Goal: Task Accomplishment & Management: Complete application form

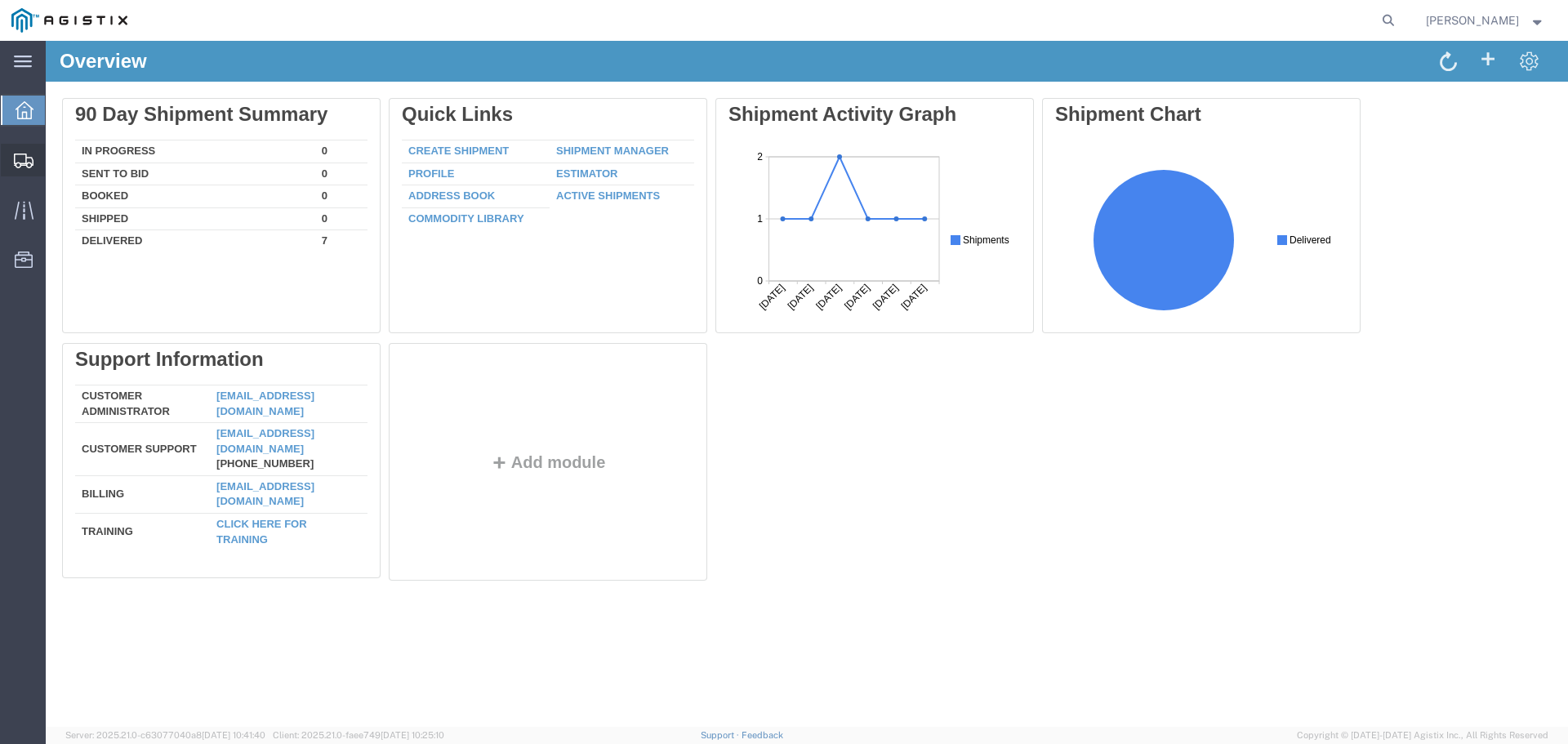
click at [0, 0] on span "Create Shipment" at bounding box center [0, 0] width 0 height 0
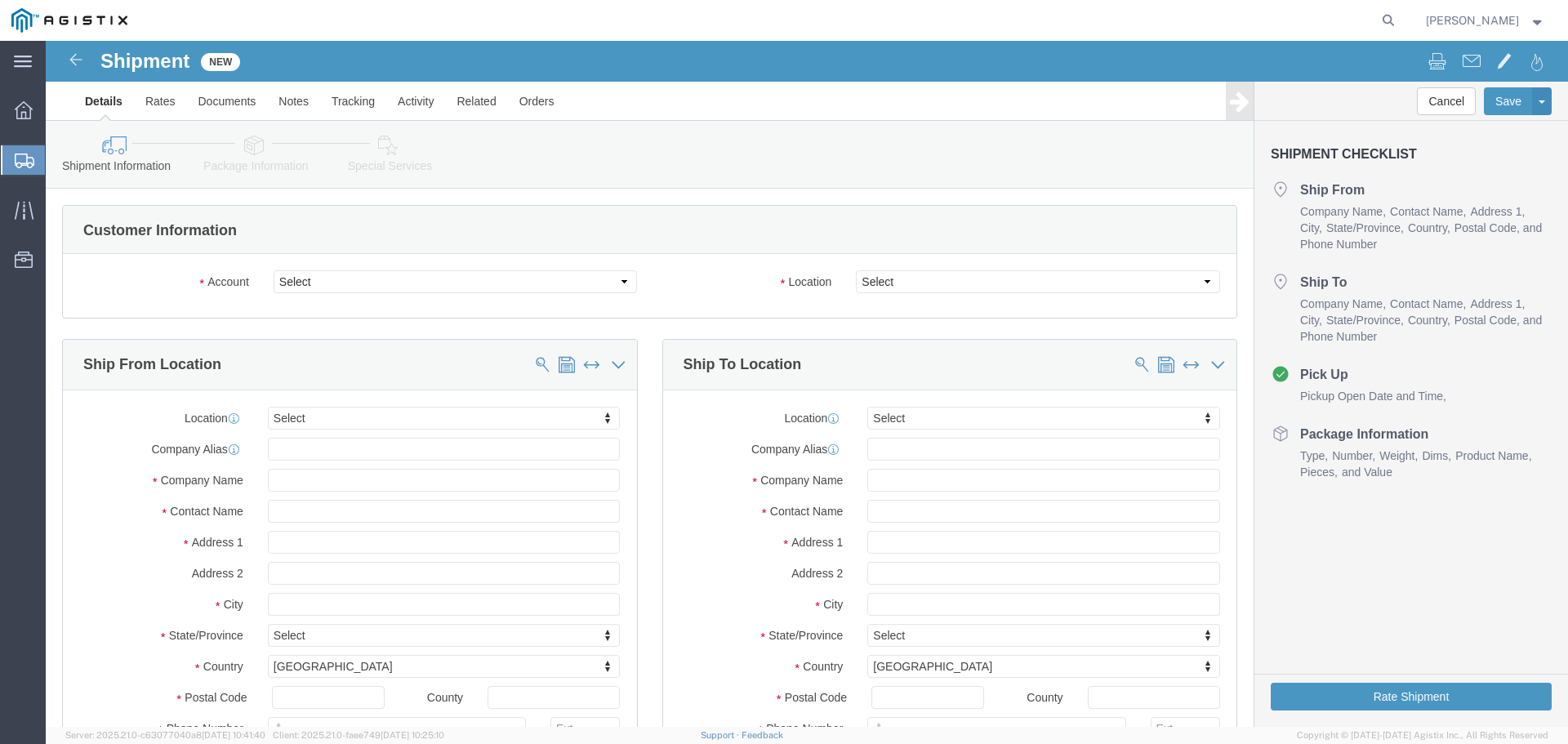
select select
click input "text"
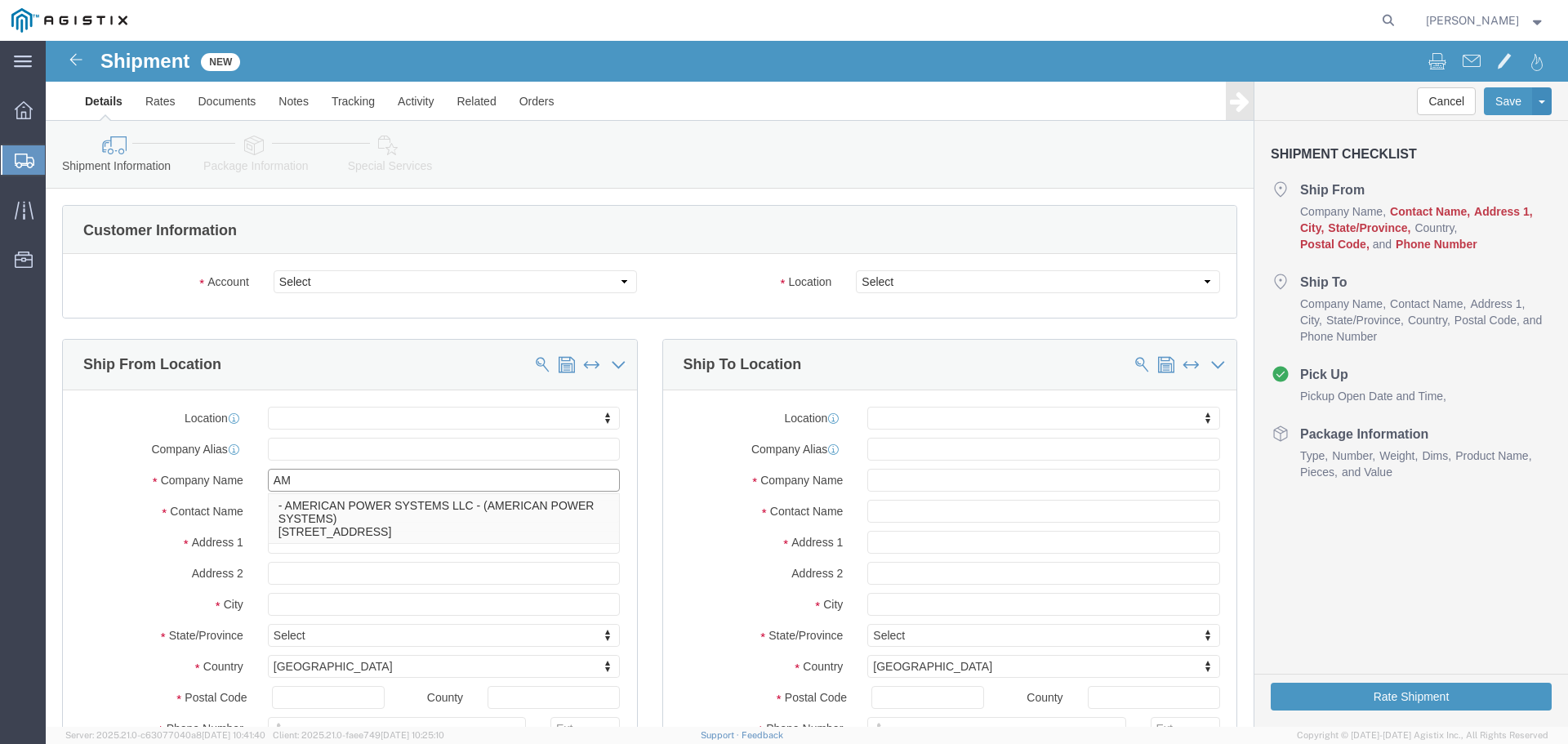
type input "A"
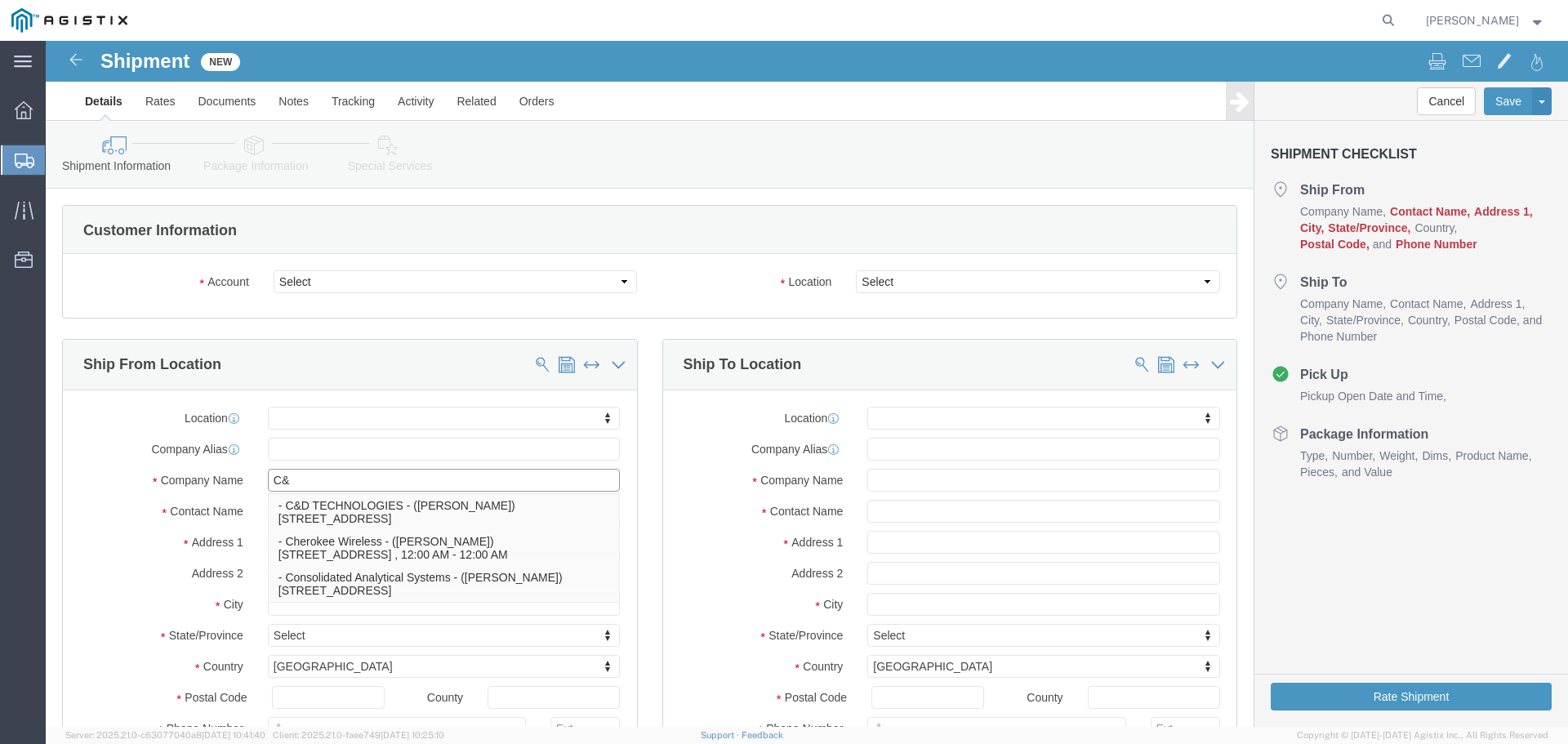
type input "C&D"
click p "- C&D TECHNOLOGIES - ([PERSON_NAME]) [STREET_ADDRESS]"
select select
type input "[STREET_ADDRESS]"
type input "78503"
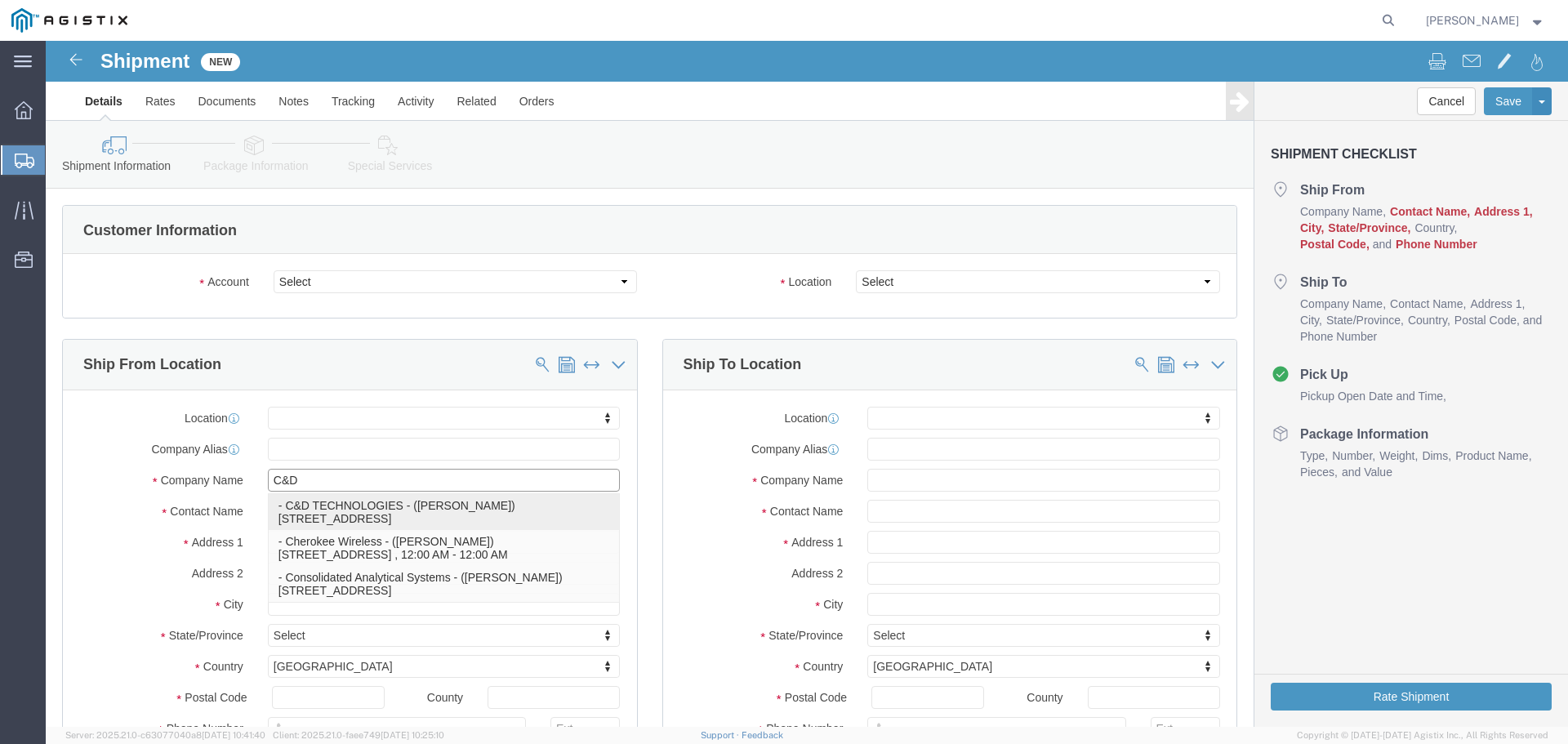
type input "C&D TECHNOLOGIES"
type input "[PERSON_NAME]"
type input "McAllen"
select select "[GEOGRAPHIC_DATA]"
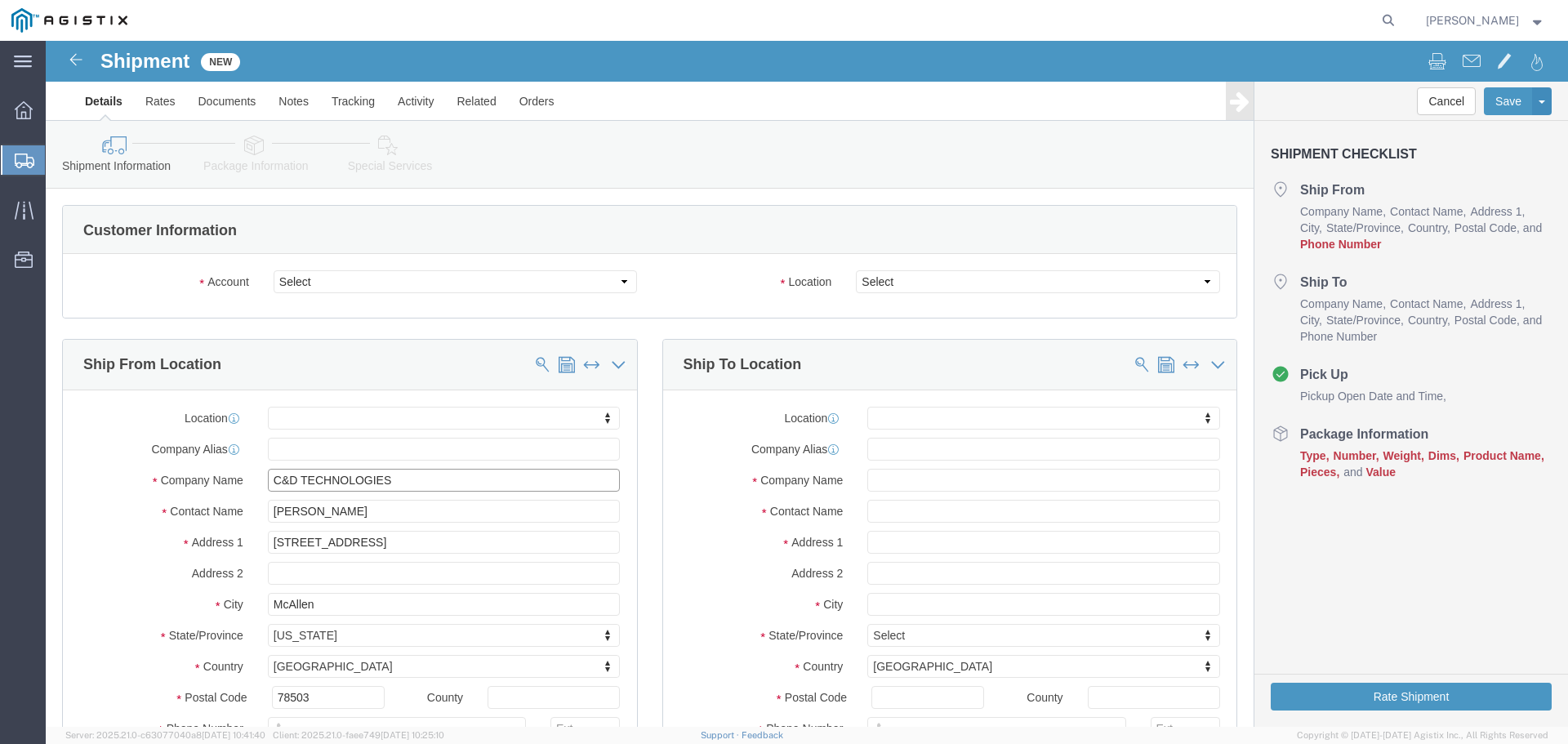
type input "C&D TECHNOLOGIES"
click select "Select PG&E [PERSON_NAME] International"
select select "9596"
click select "Select PG&E [PERSON_NAME] International"
select select "PURCHORD"
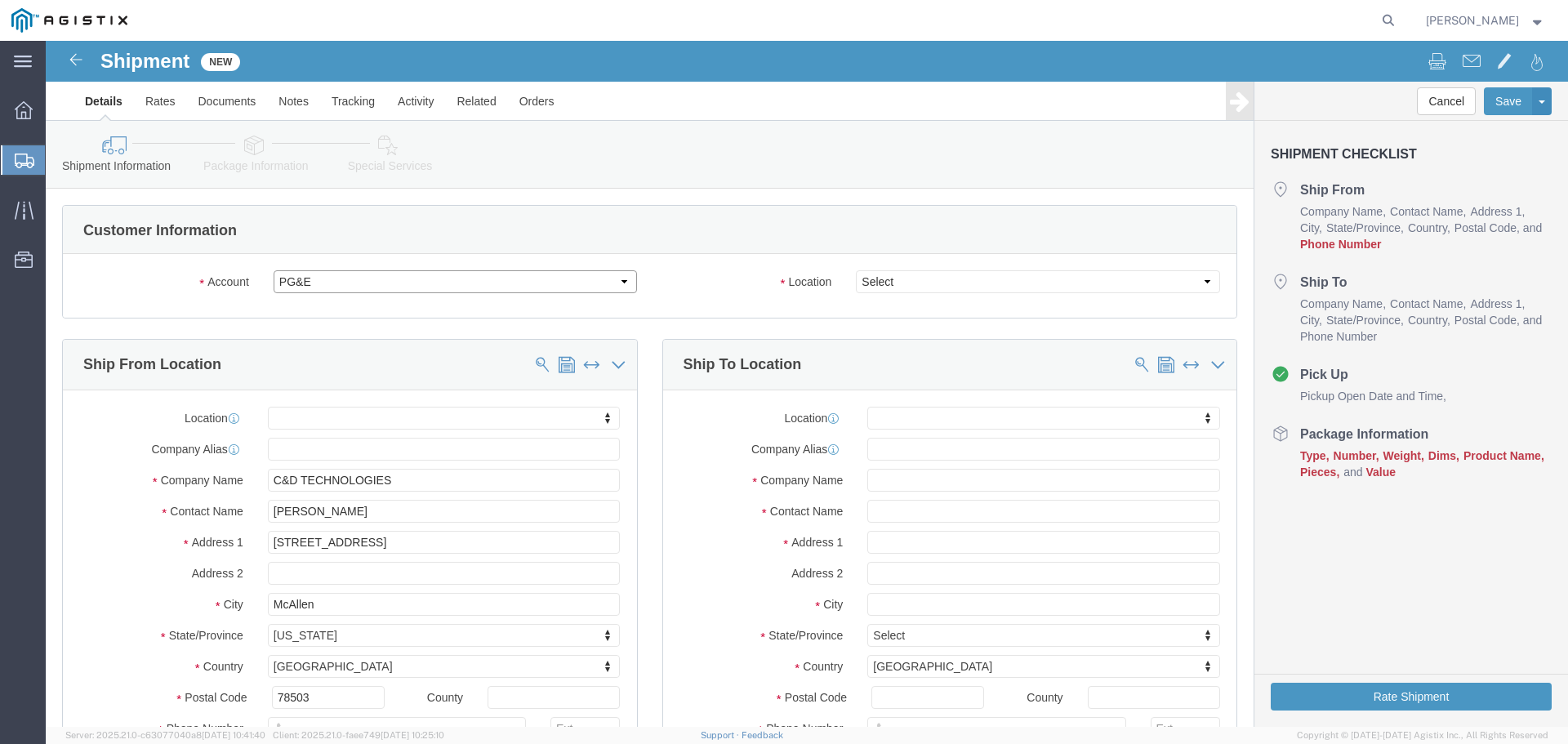
select select
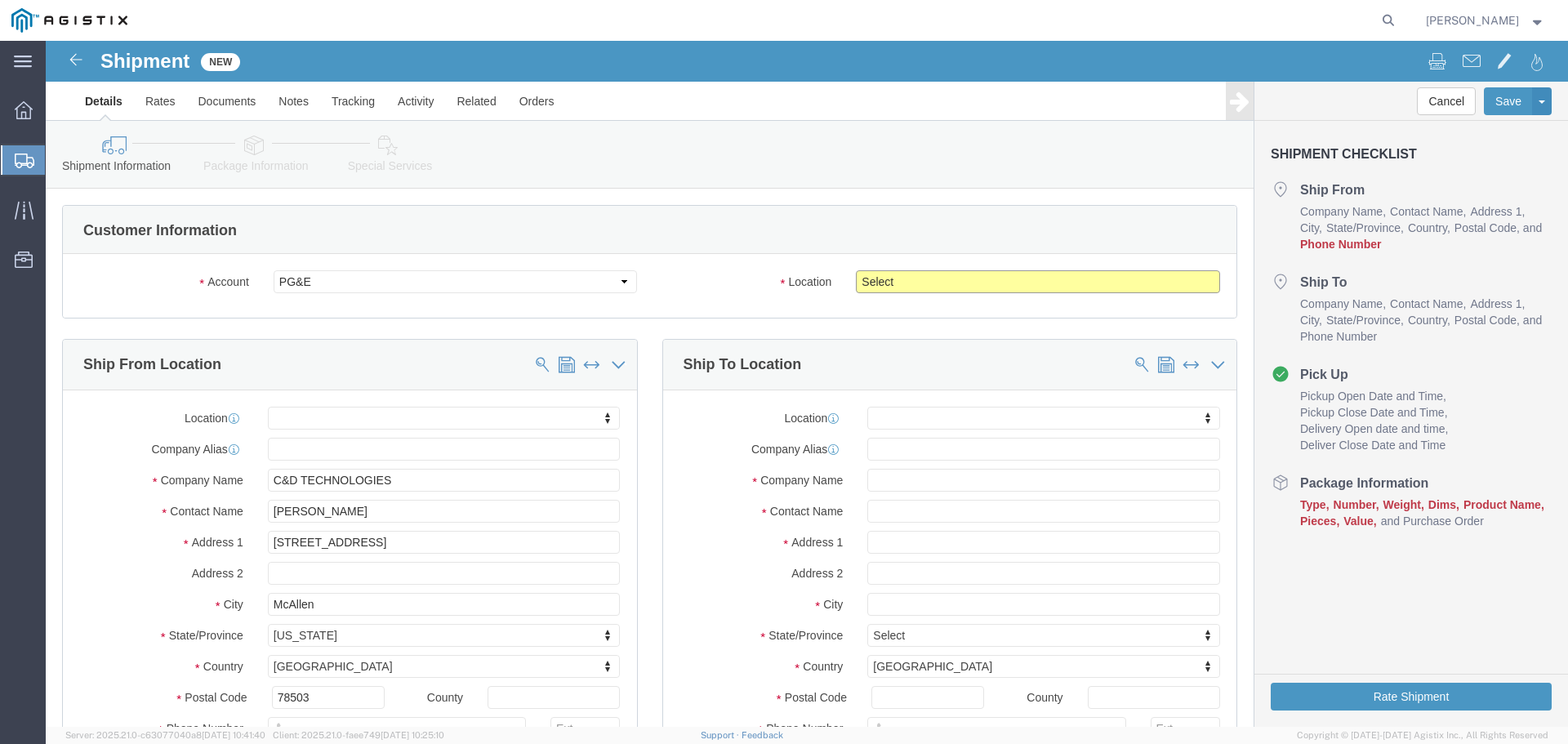
click select "Select All Others [GEOGRAPHIC_DATA] [GEOGRAPHIC_DATA] [GEOGRAPHIC_DATA] [GEOGRA…"
select select "23082"
click select "Select All Others [GEOGRAPHIC_DATA] [GEOGRAPHIC_DATA] [GEOGRAPHIC_DATA] [GEOGRA…"
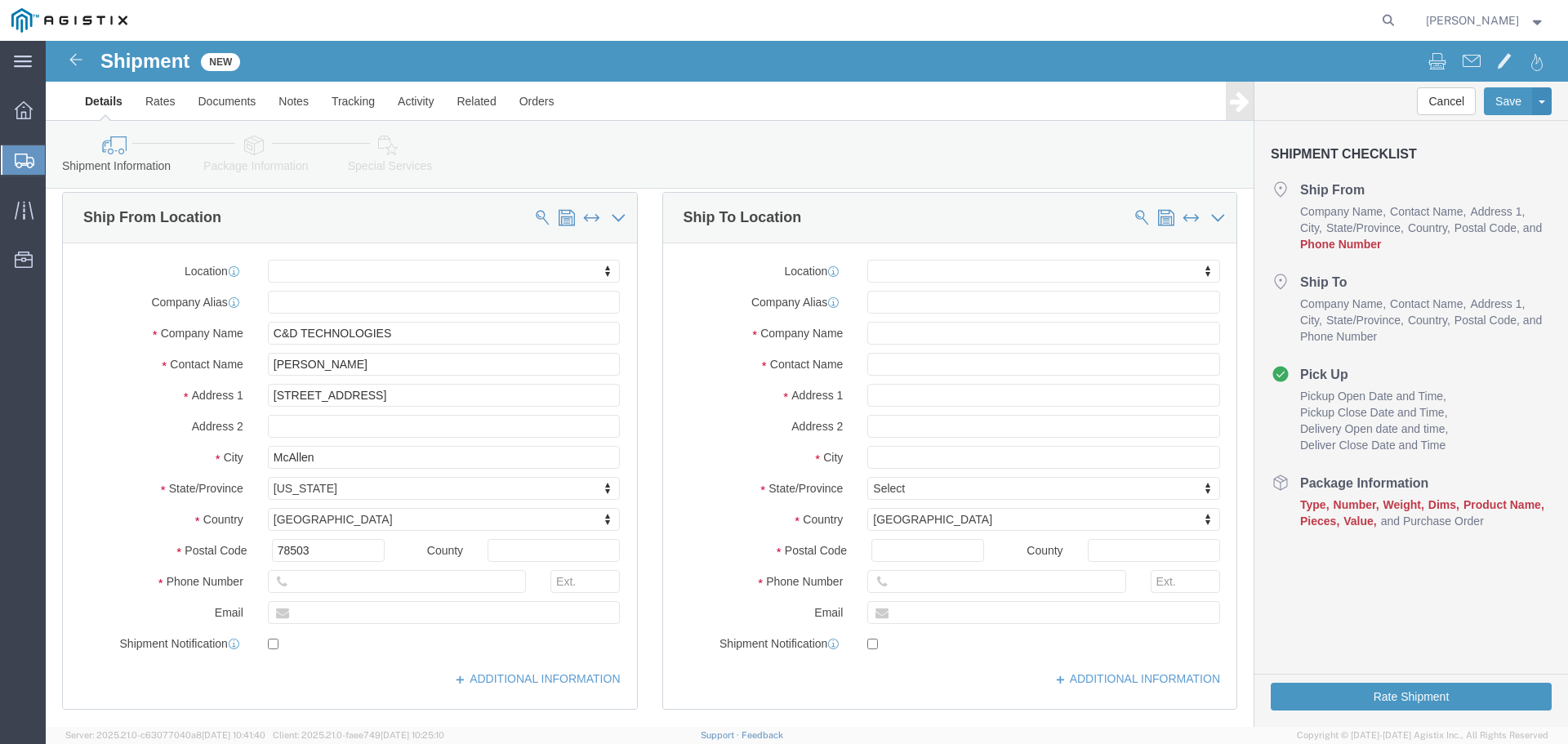
scroll to position [164, 0]
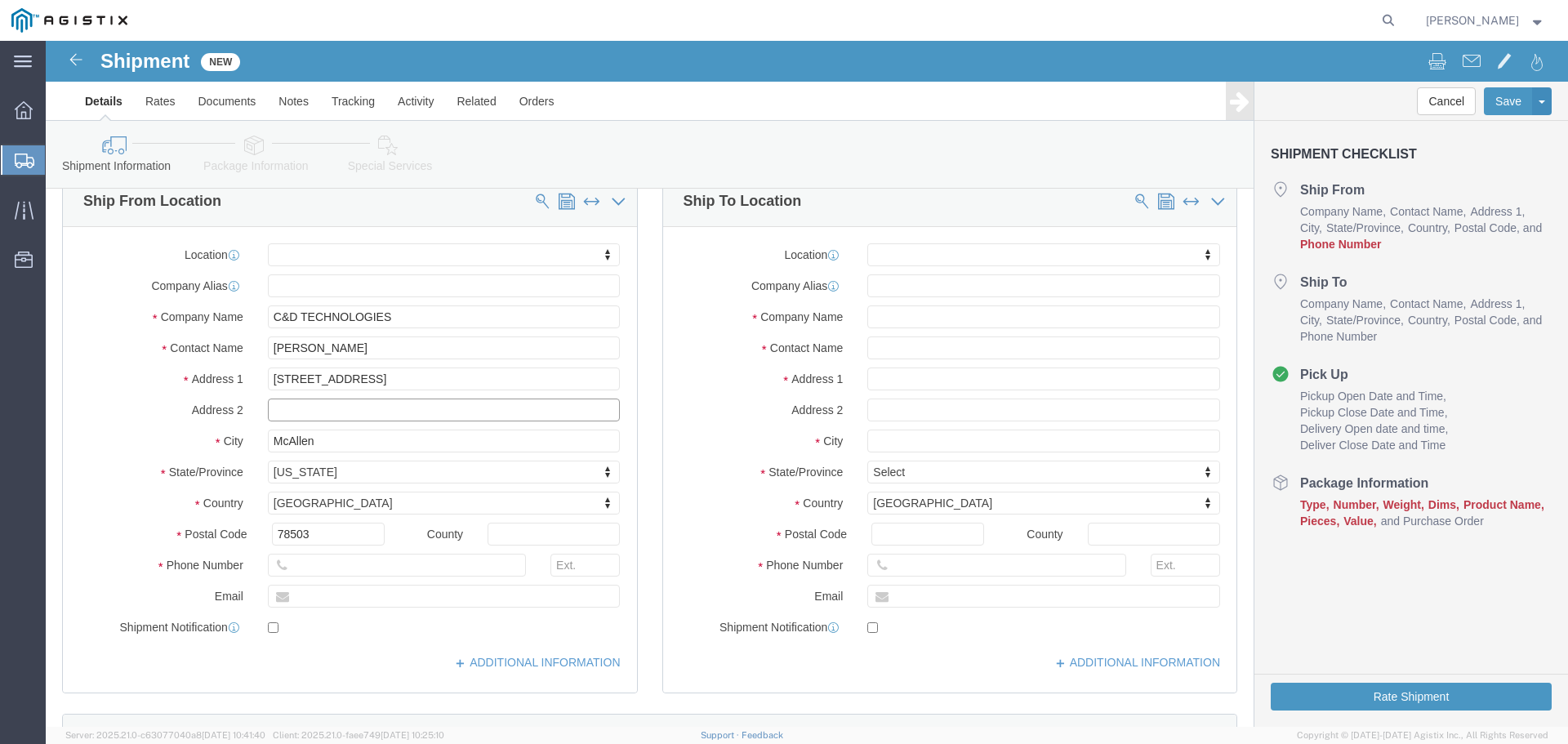
click input "text"
type input "[PHONE_NUMBER]"
click input "text"
type input "[EMAIL_ADDRESS][DOMAIN_NAME]"
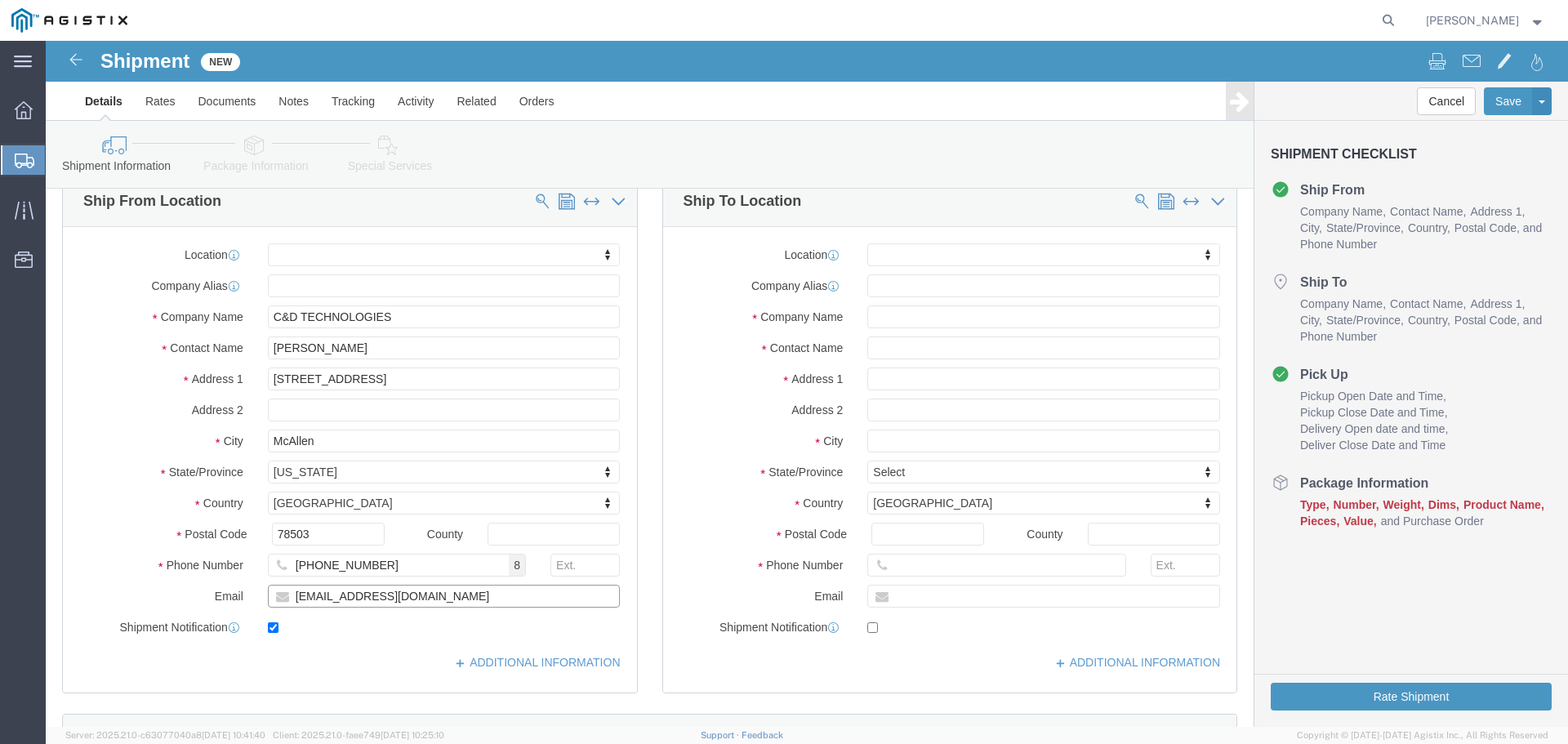
checkbox input "true"
click input "text"
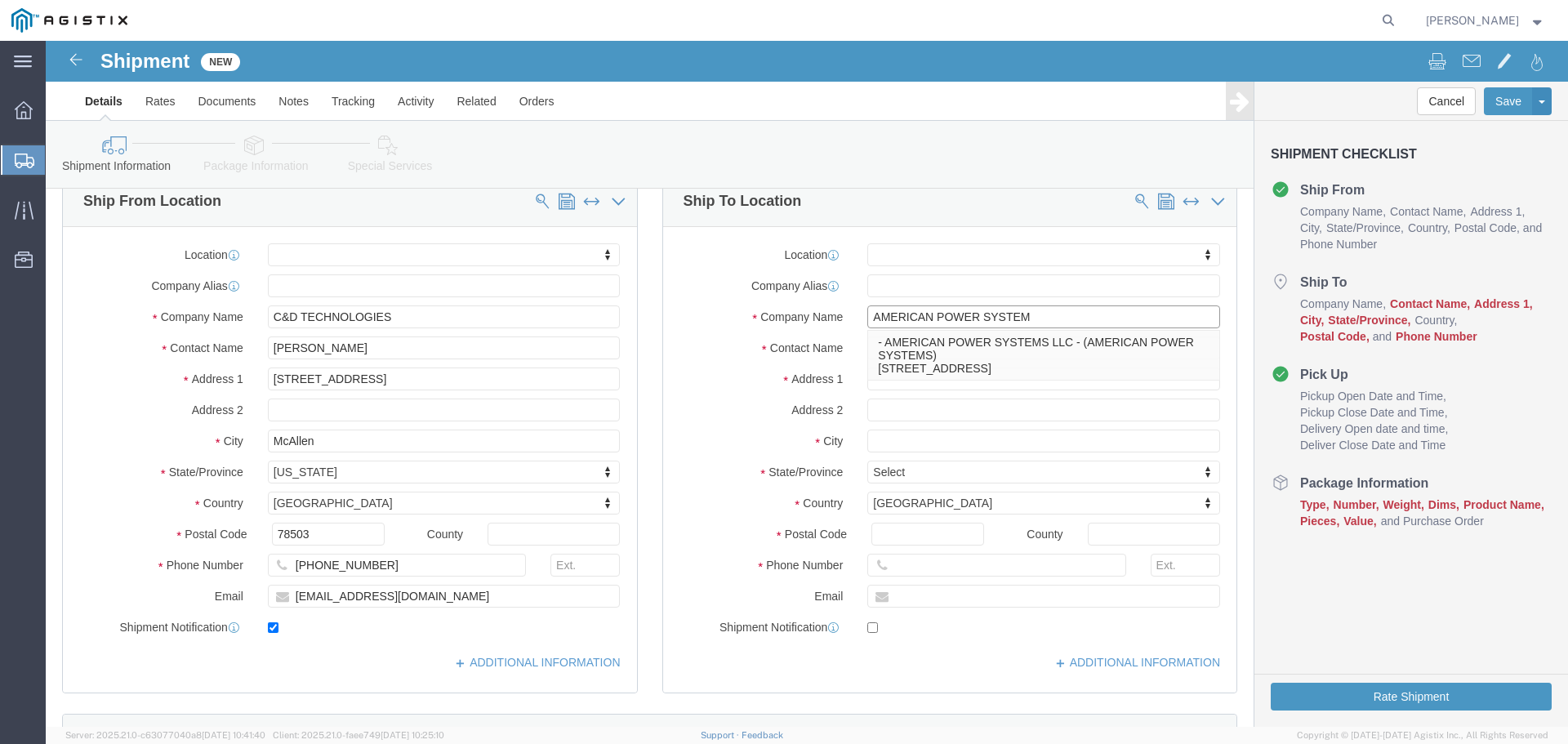
type input "AMERICAN POWER SYSTEMS"
click p "- AMERICAN POWER SYSTEMS LLC - (AMERICAN POWER SYSTEMS) [STREET_ADDRESS]"
select select
type input "[STREET_ADDRESS]"
type input "SUITE C"
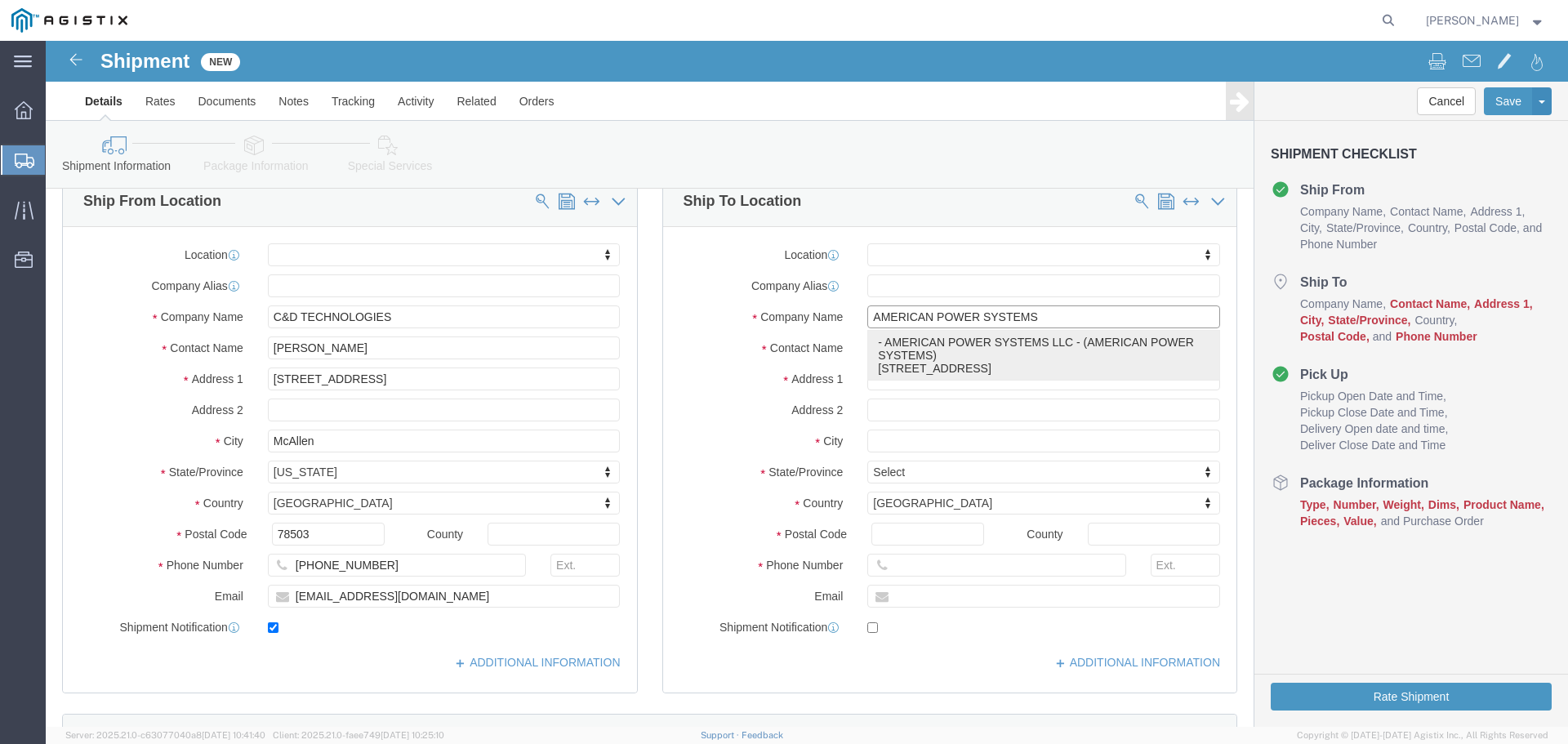
type input "95206"
type input "AMERICAN POWER SYSTEMS LLC"
type input "AMERICAN POWER SYSTEMS"
type input "STOCKTON"
select select "CA"
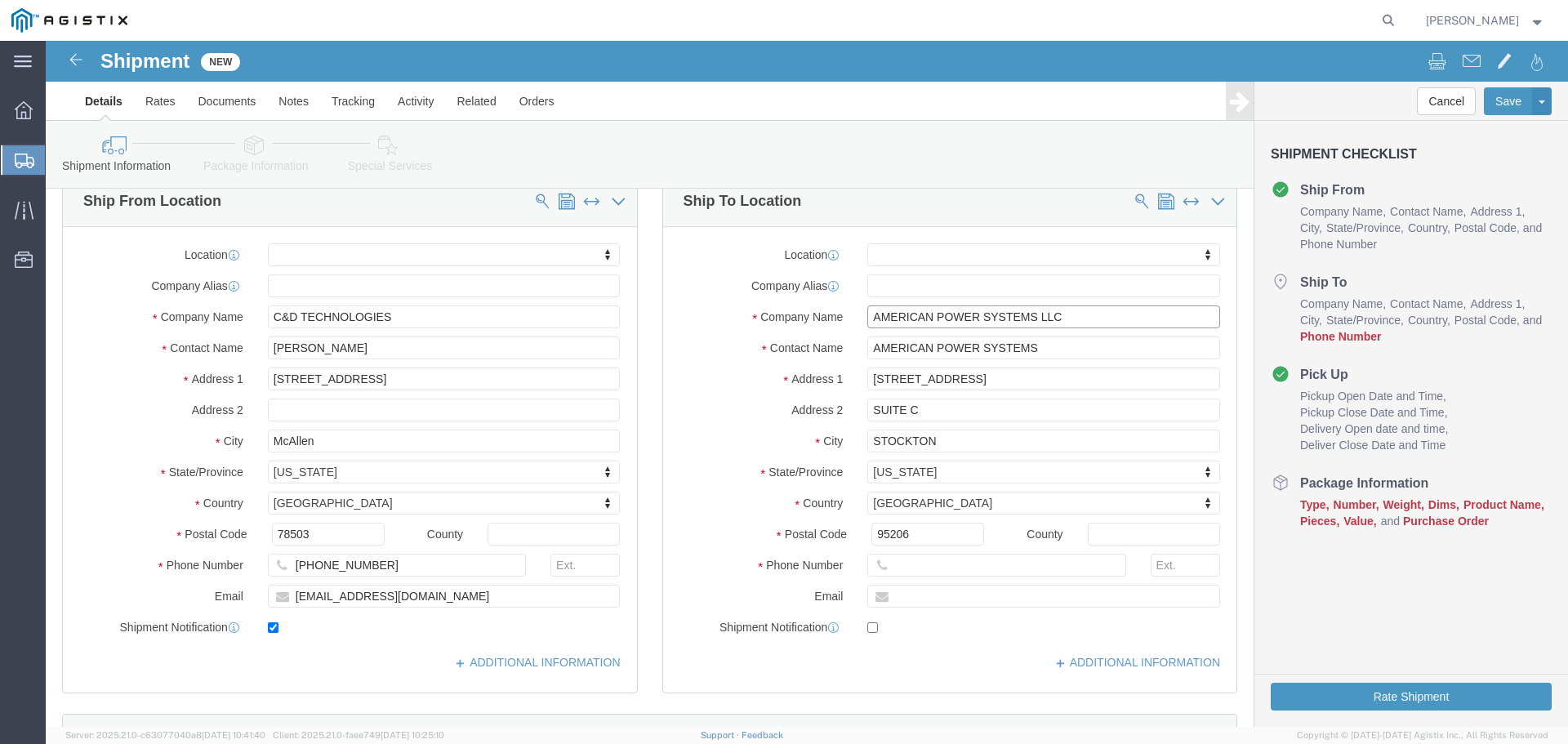
type input "AMERICAN POWER SYSTEMS LLC"
click input "text"
type input "[PHONE_NUMBER]"
click div "Location My Profile Location (OBSOLETE) [PERSON_NAME] SC - GC TRAILER (OBSOLETE…"
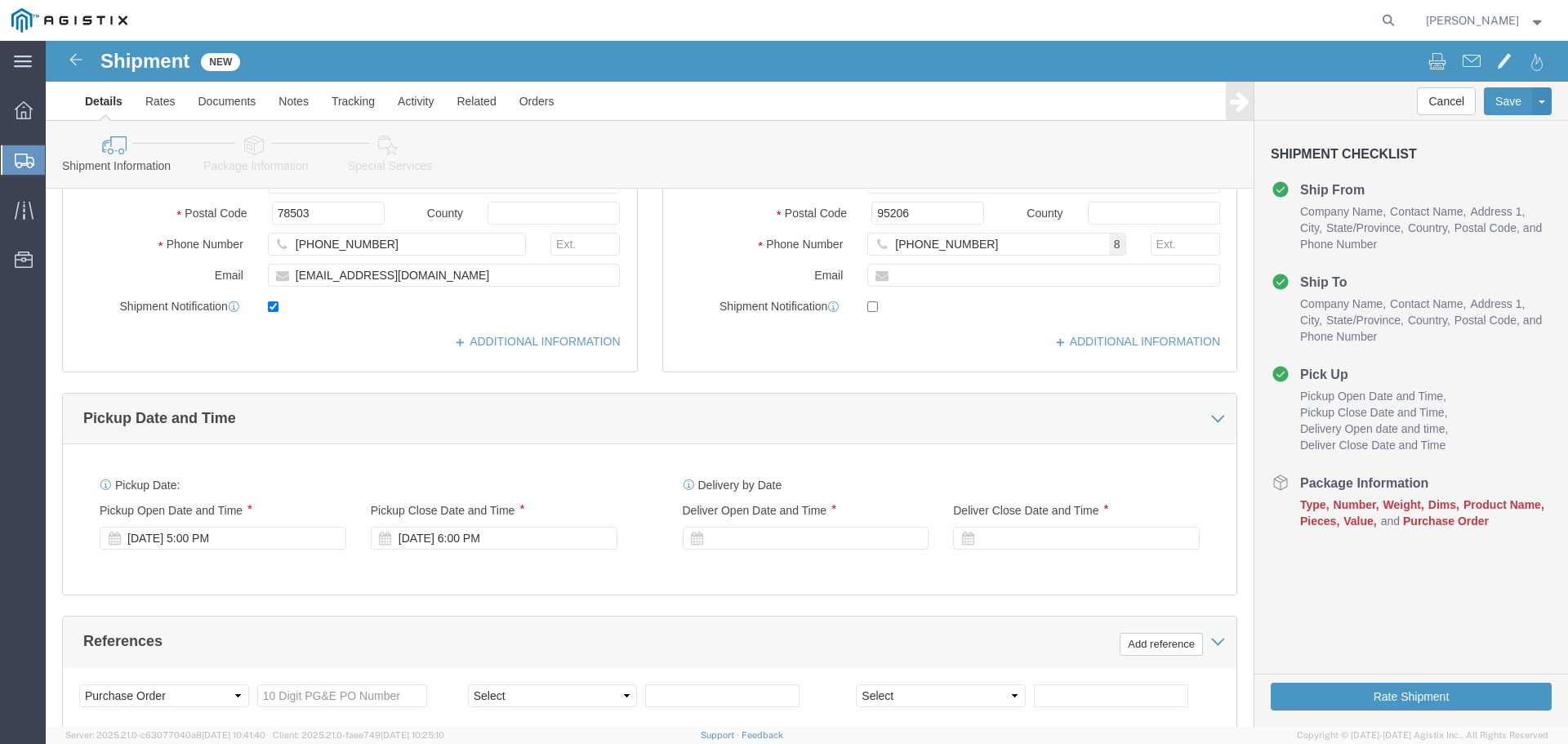
scroll to position [490, 0]
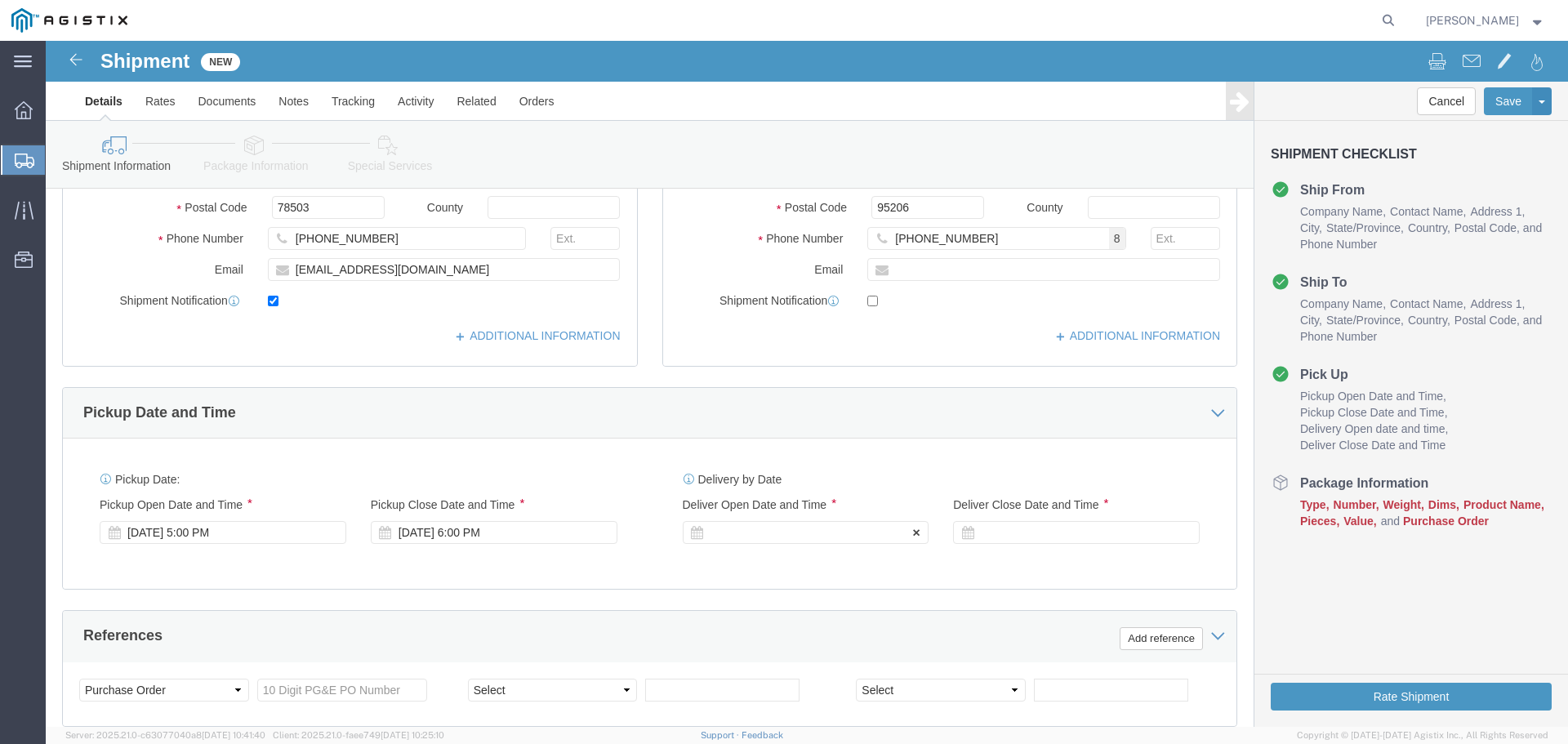
click div
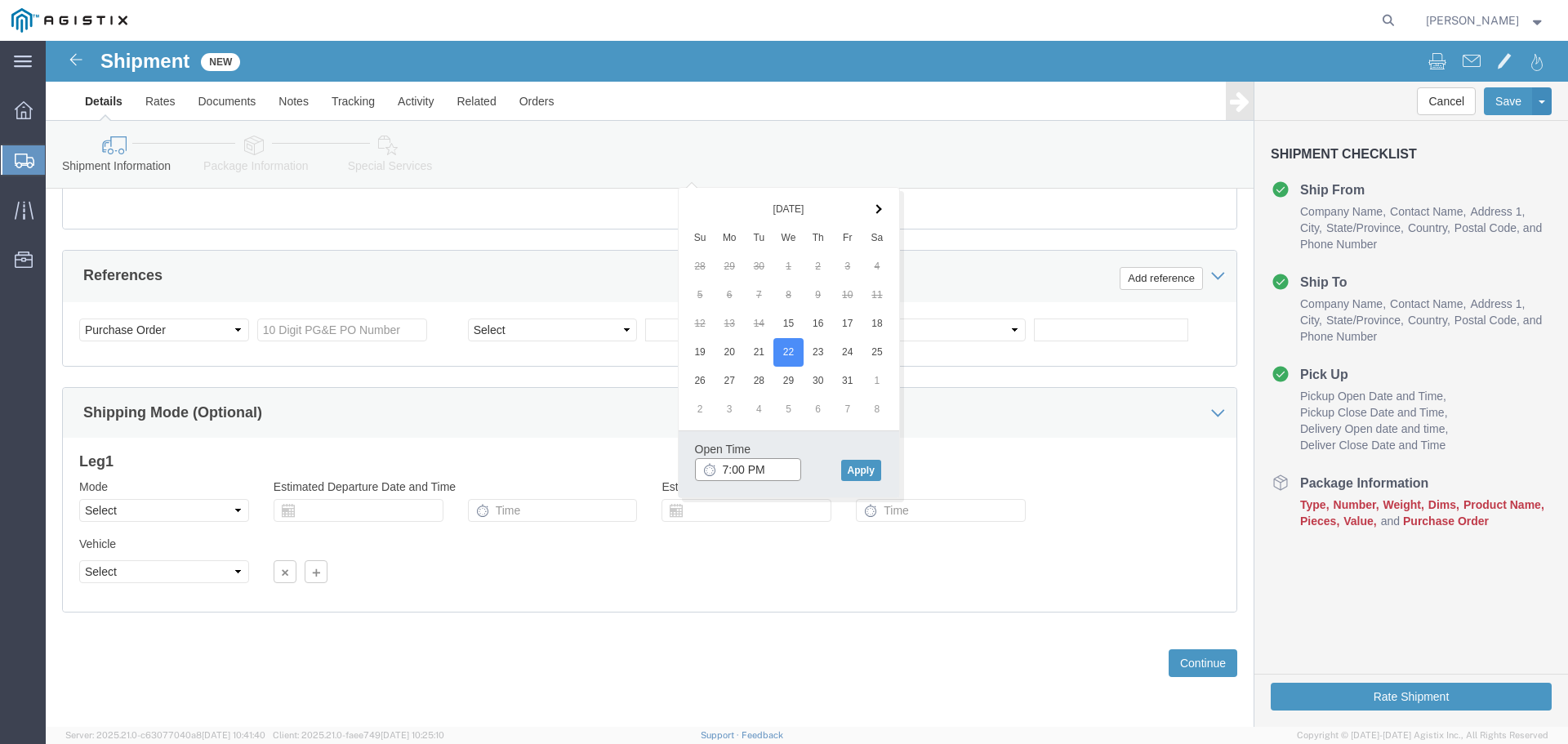
click input "7:00 PM"
click input "8:00 PM"
type input "8:00 AM"
click button "Apply"
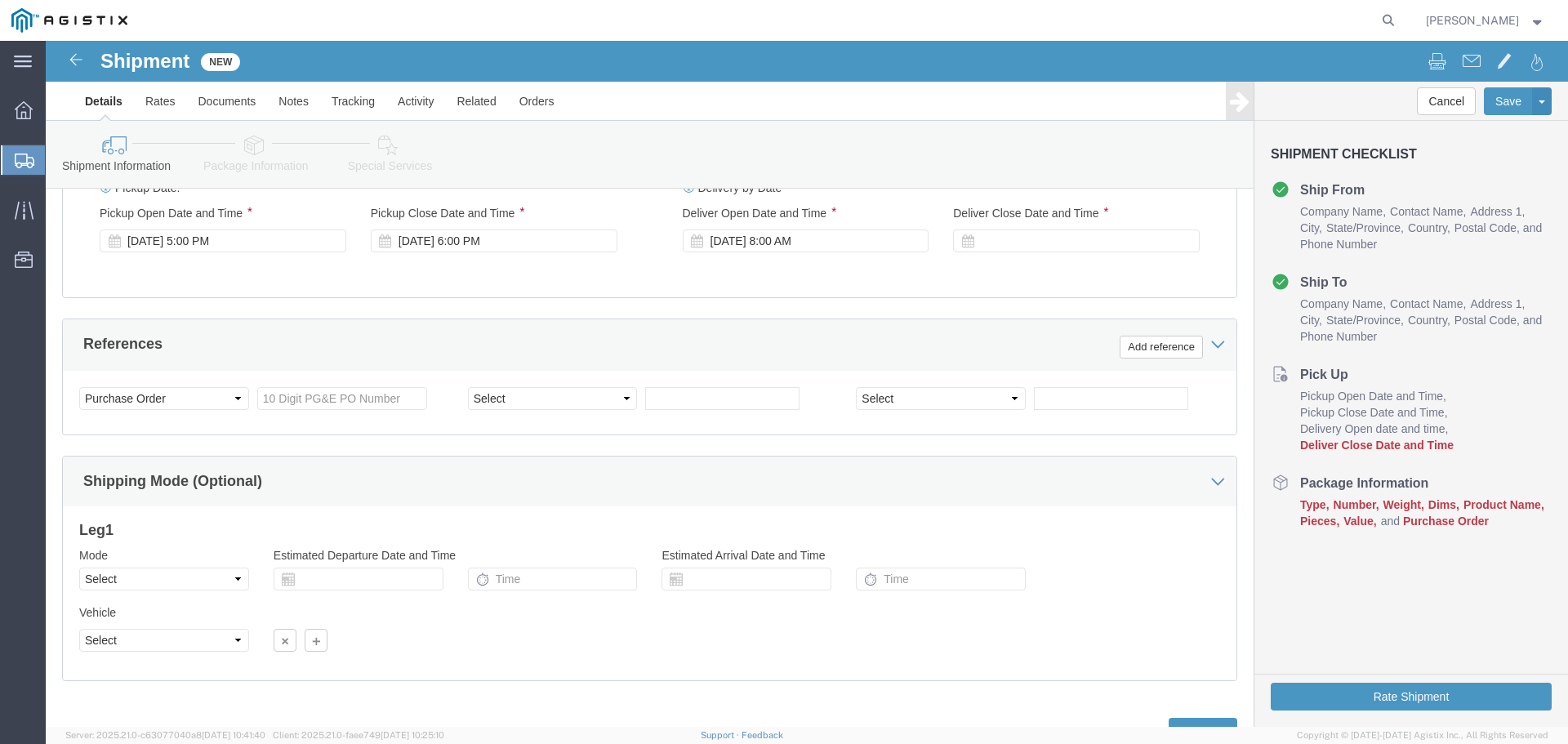
scroll to position [686, 0]
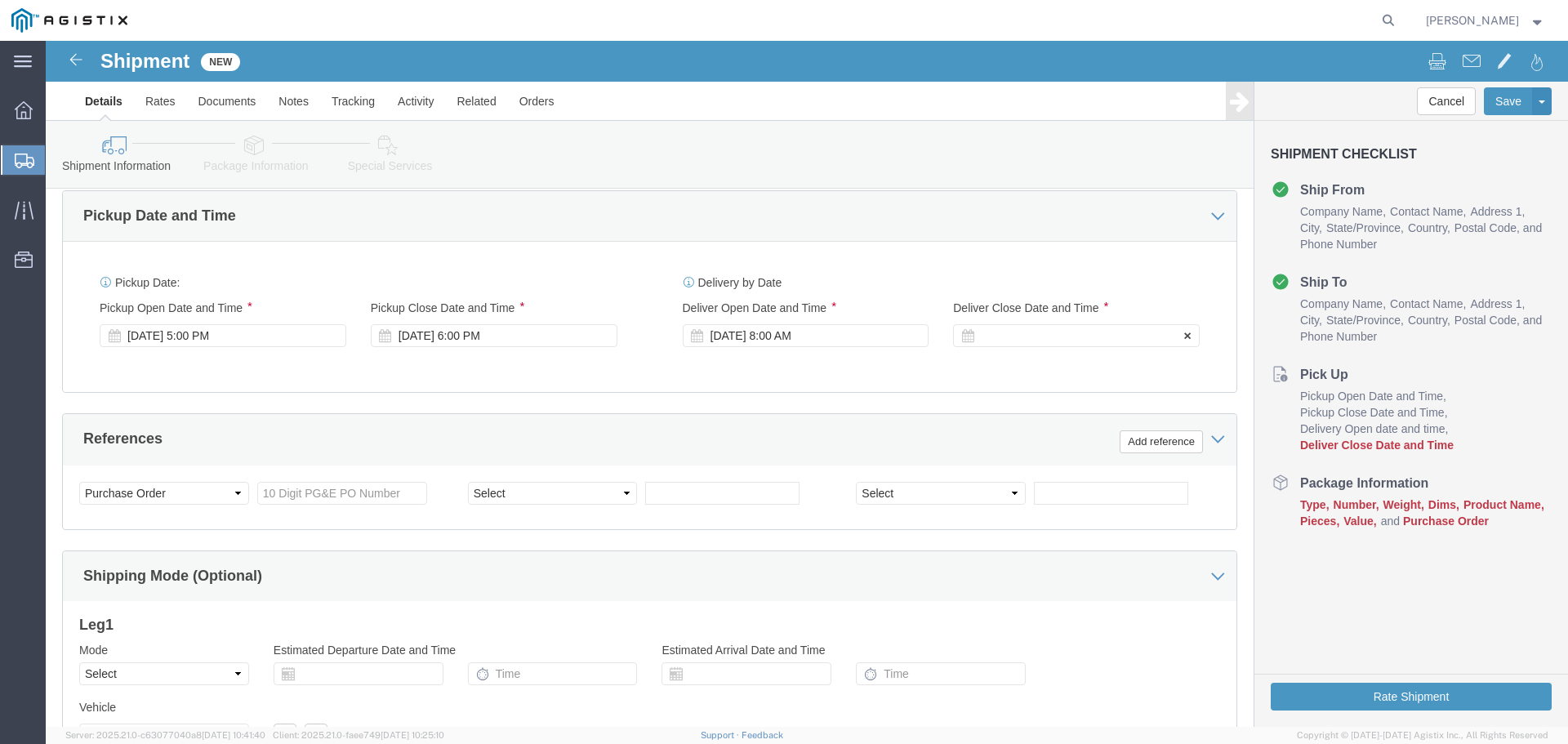
click div
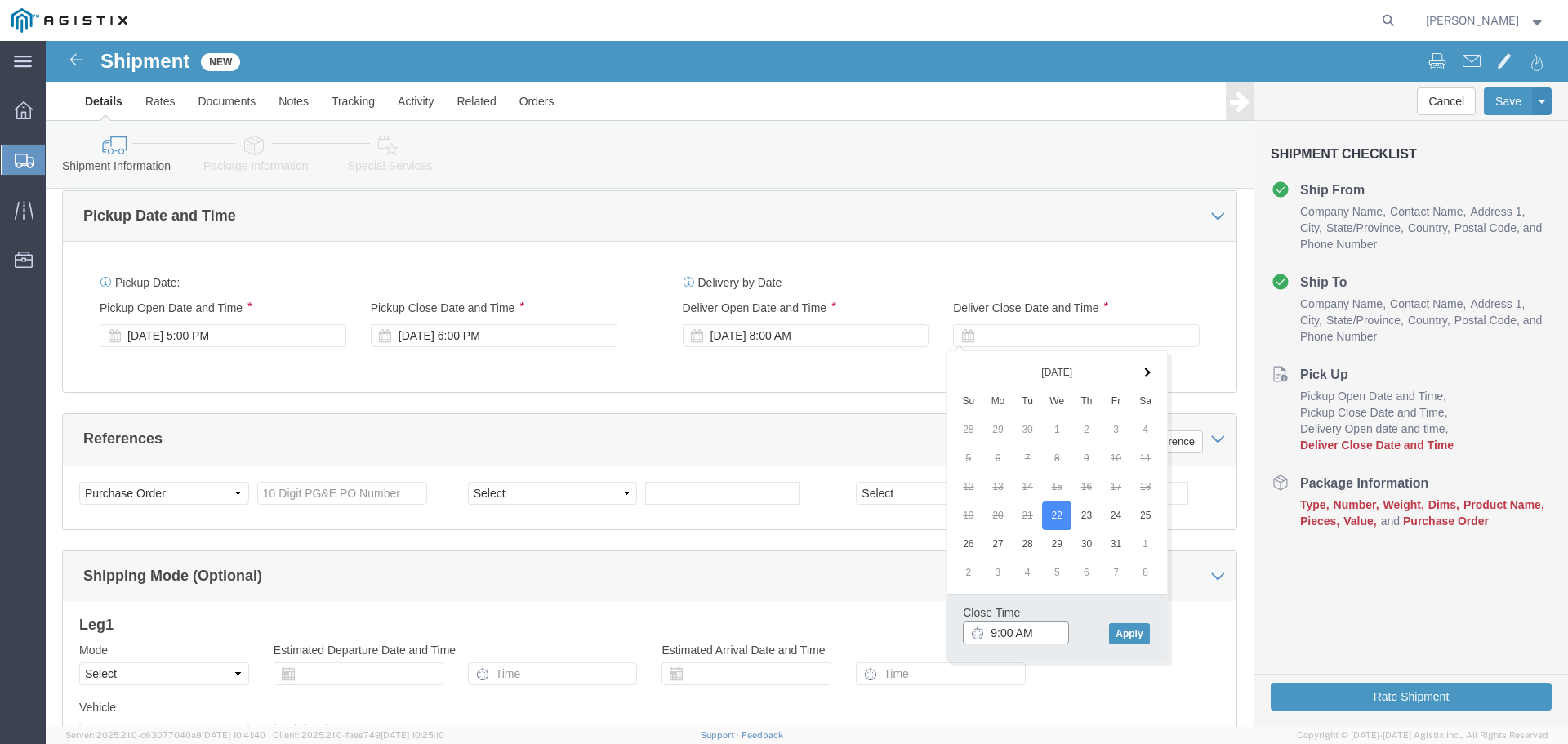
click input "9:00 AM"
click input "2:00 AM"
type input "2:00 PM"
click button "Apply"
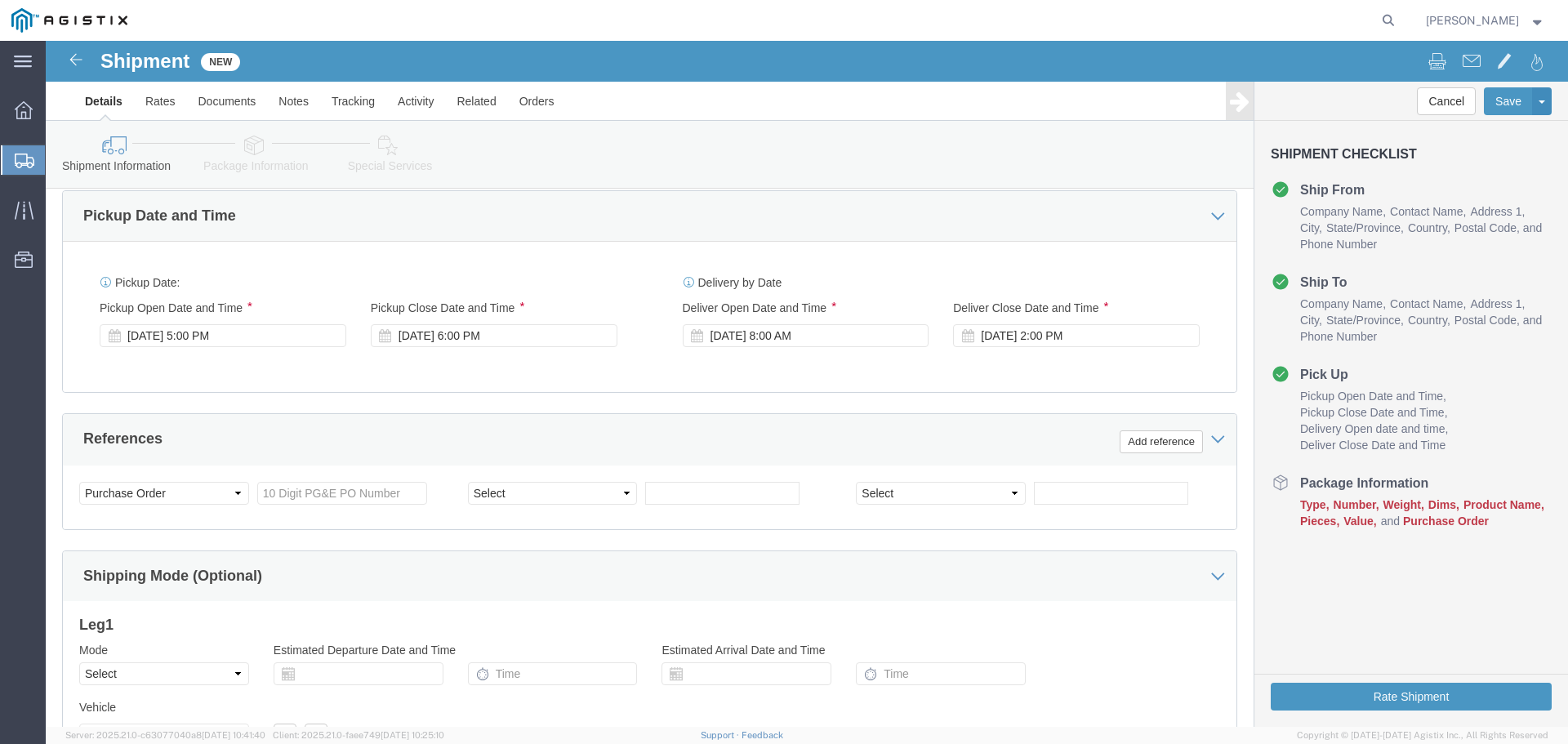
scroll to position [769, 0]
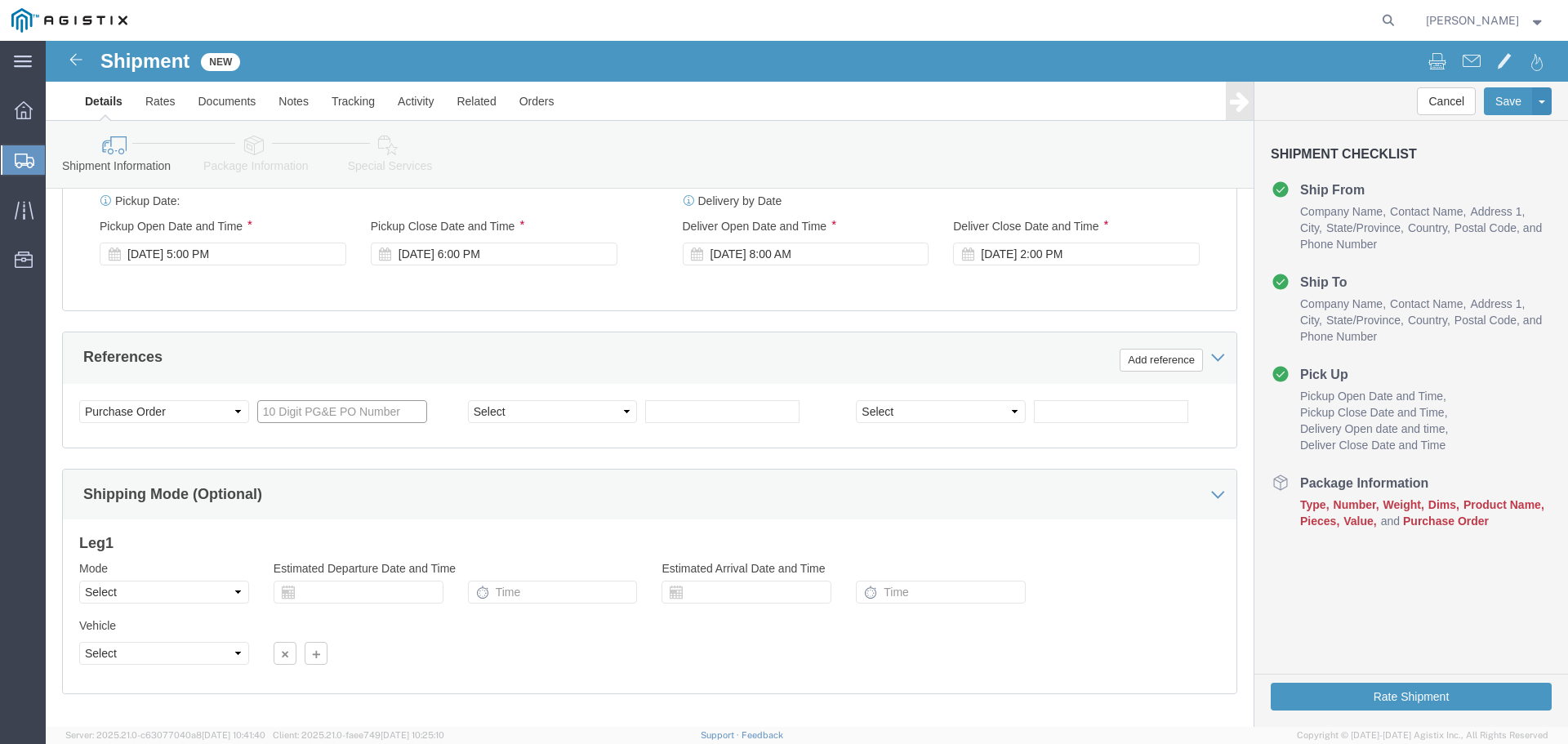
click input "text"
type input "2701229829"
click select "Select Account Type Activity ID Airline Appointment Number ASN Batch Request # …"
select select "ORDERNUM"
click select "Select Account Type Activity ID Airline Appointment Number ASN Batch Request # …"
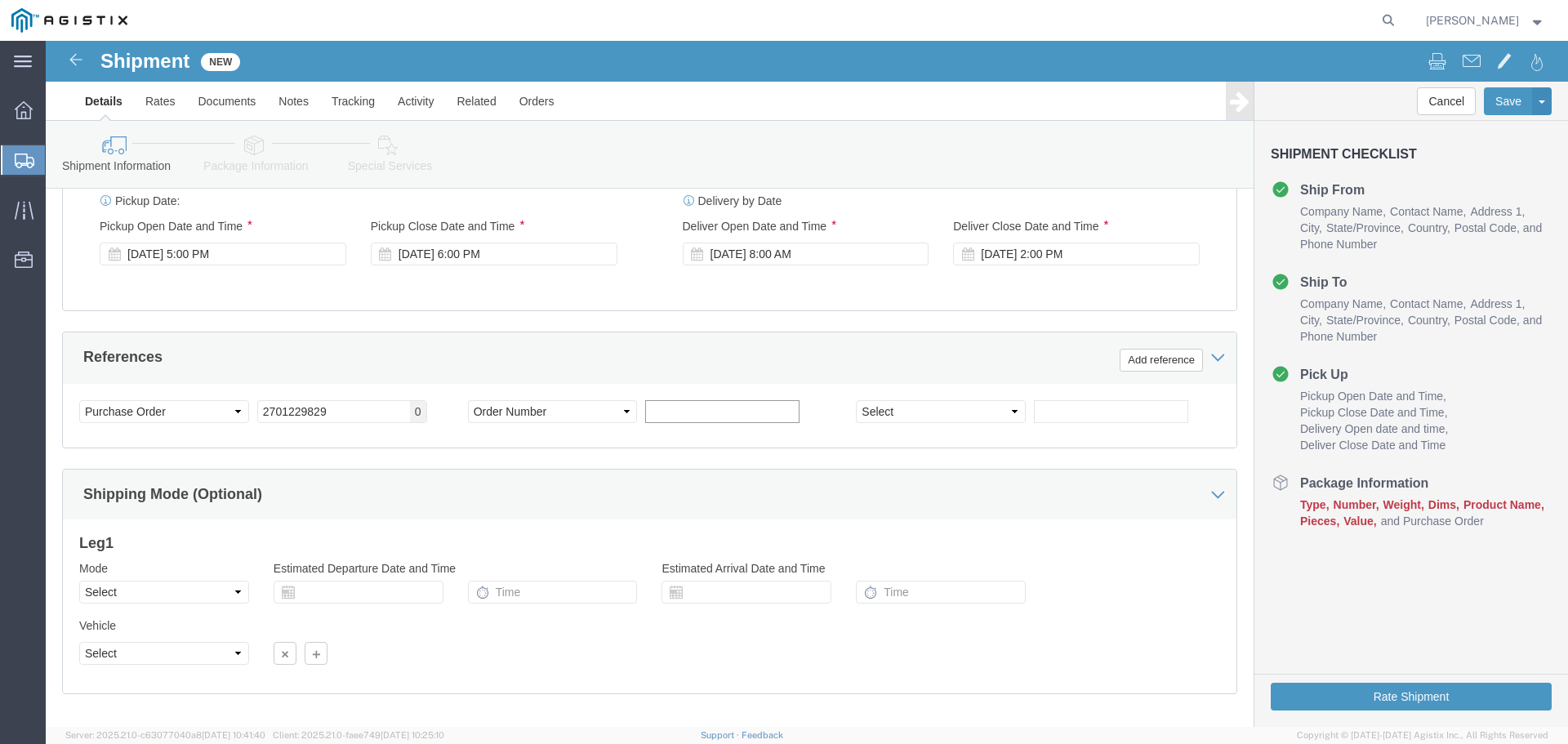
click div "Select Account Type Activity ID Airline Appointment Number ASN Batch Request # …"
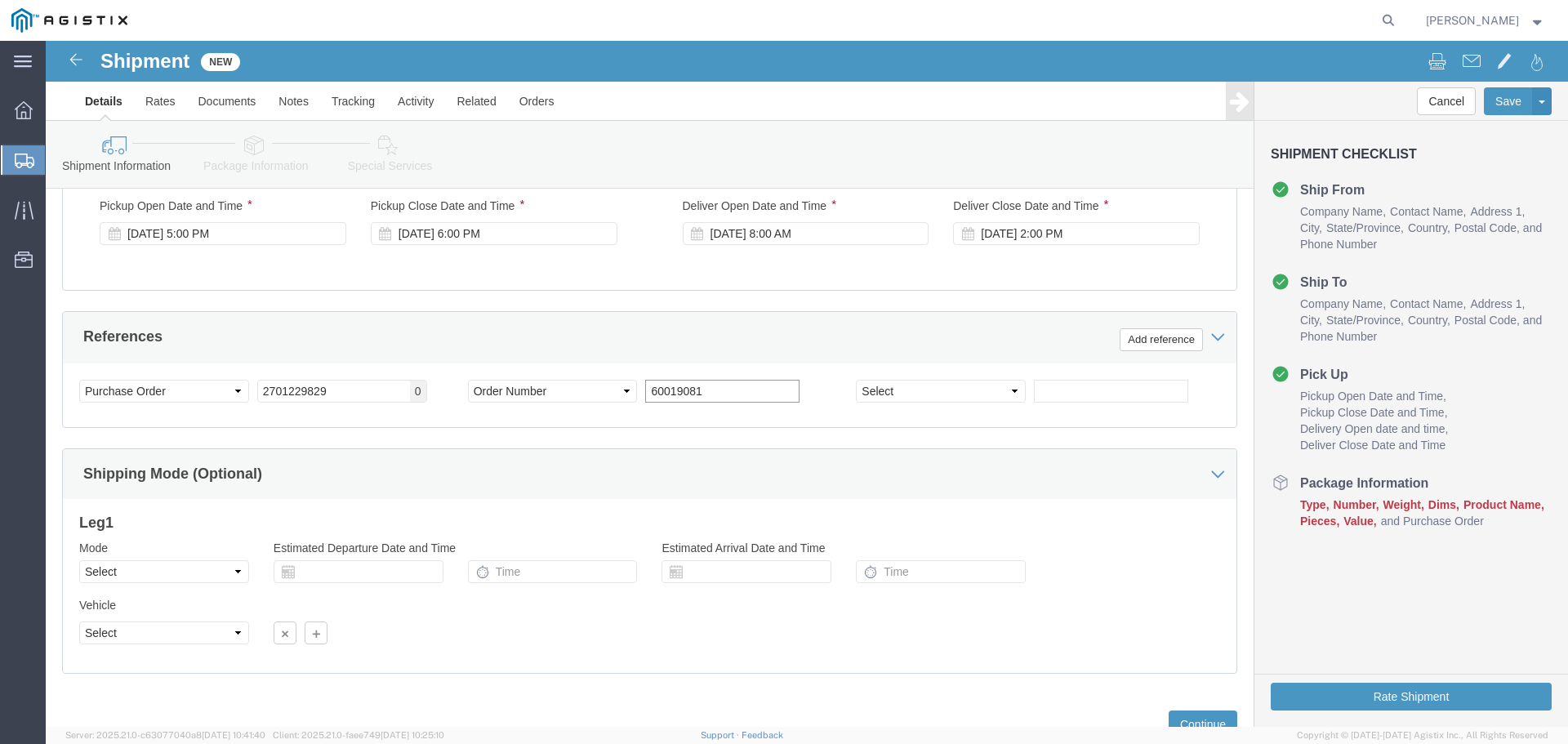
scroll to position [850, 0]
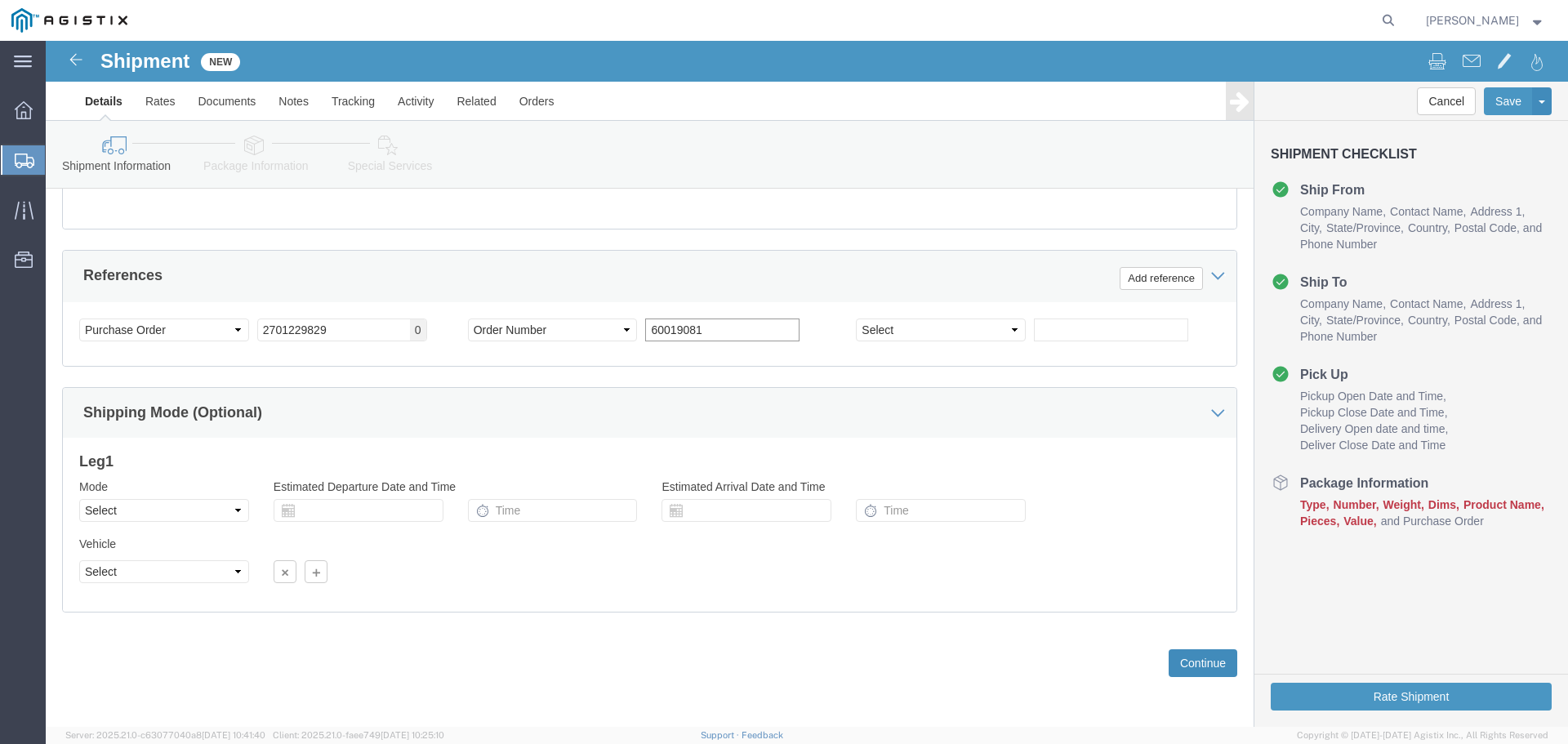
type input "60019081"
click button "Continue"
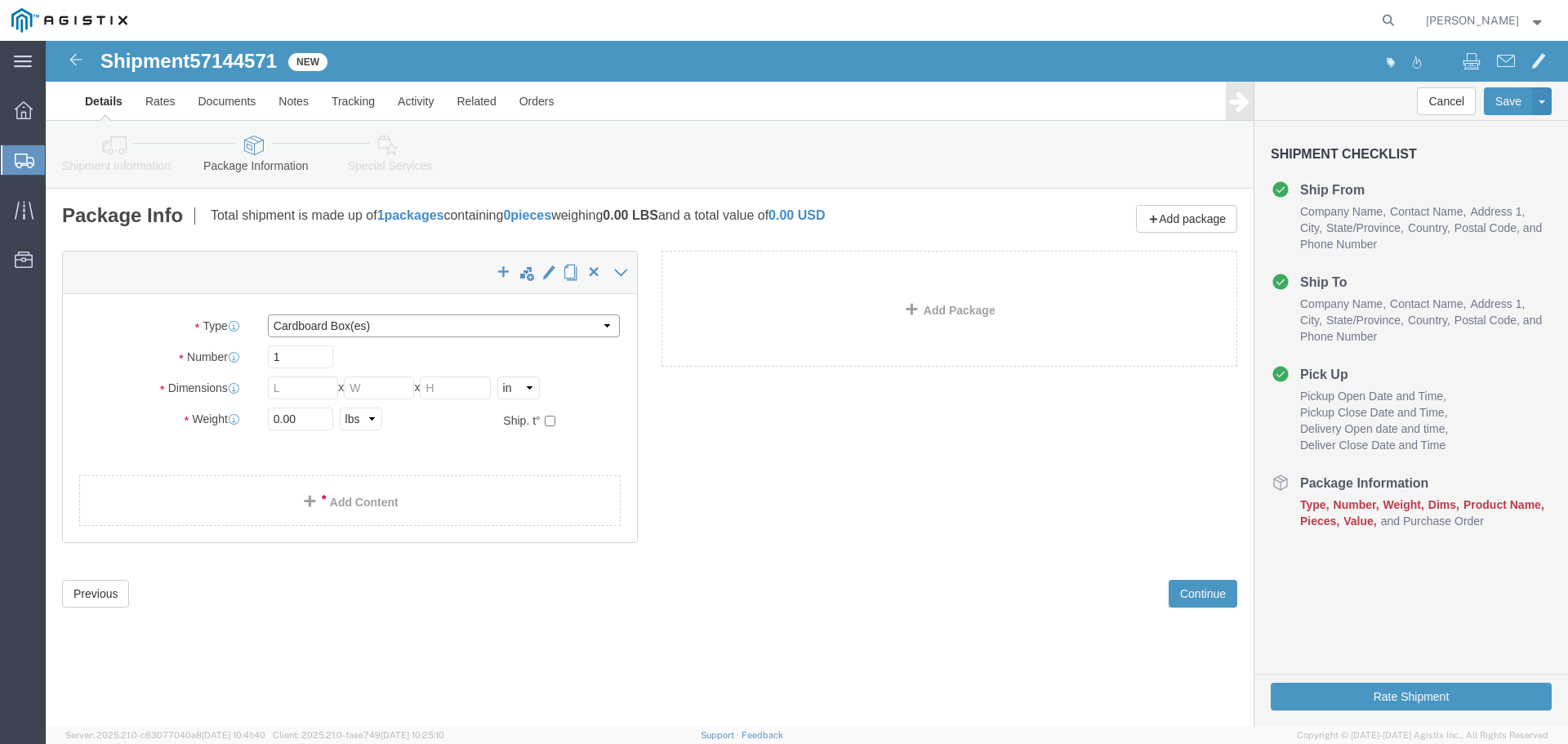
click select "Select Bulk Bundle(s) Cardboard Box(es) Carton(s) Crate(s) Drum(s) (Fiberboard)…"
select select "PSNS"
click select "Select Bulk Bundle(s) Cardboard Box(es) Carton(s) Crate(s) Drum(s) (Fiberboard)…"
